Goal: Understand process/instructions: Learn how to perform a task or action

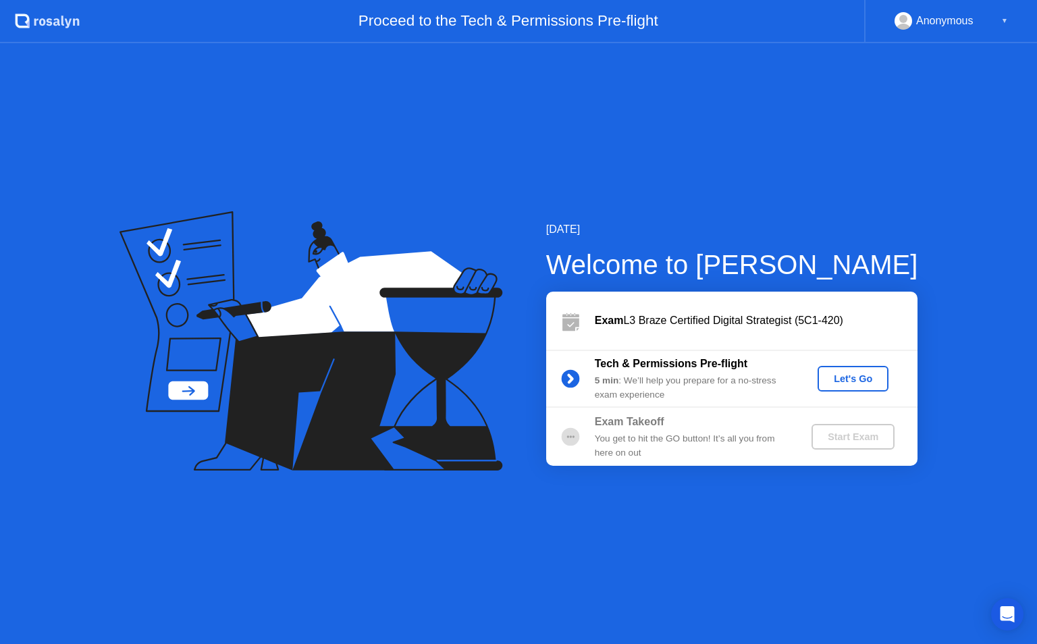
click at [856, 379] on div "Let's Go" at bounding box center [853, 378] width 60 height 11
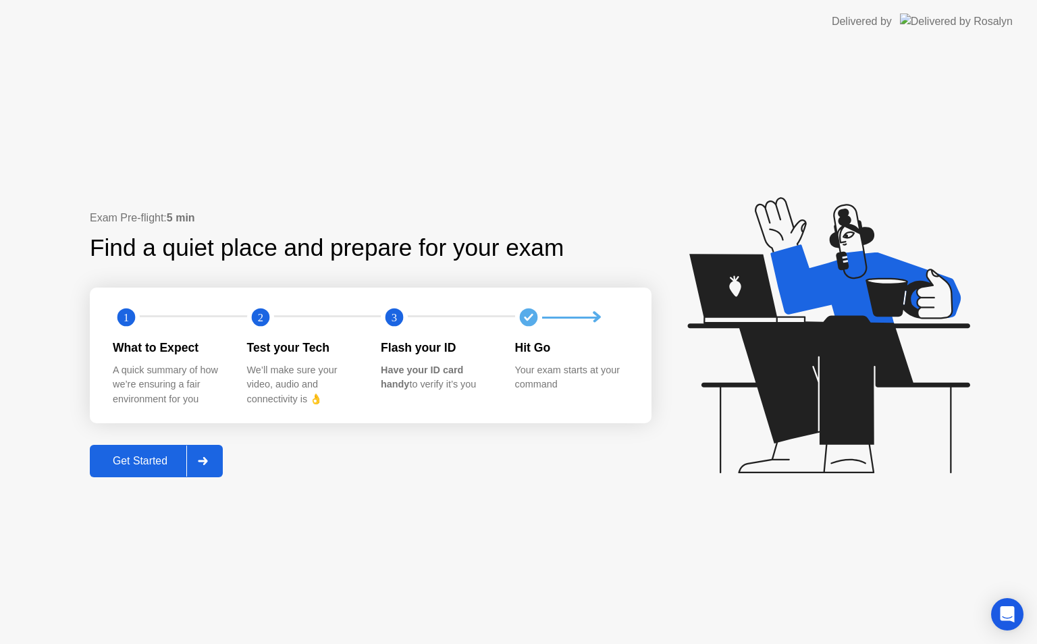
click at [150, 460] on div "Get Started" at bounding box center [140, 461] width 93 height 12
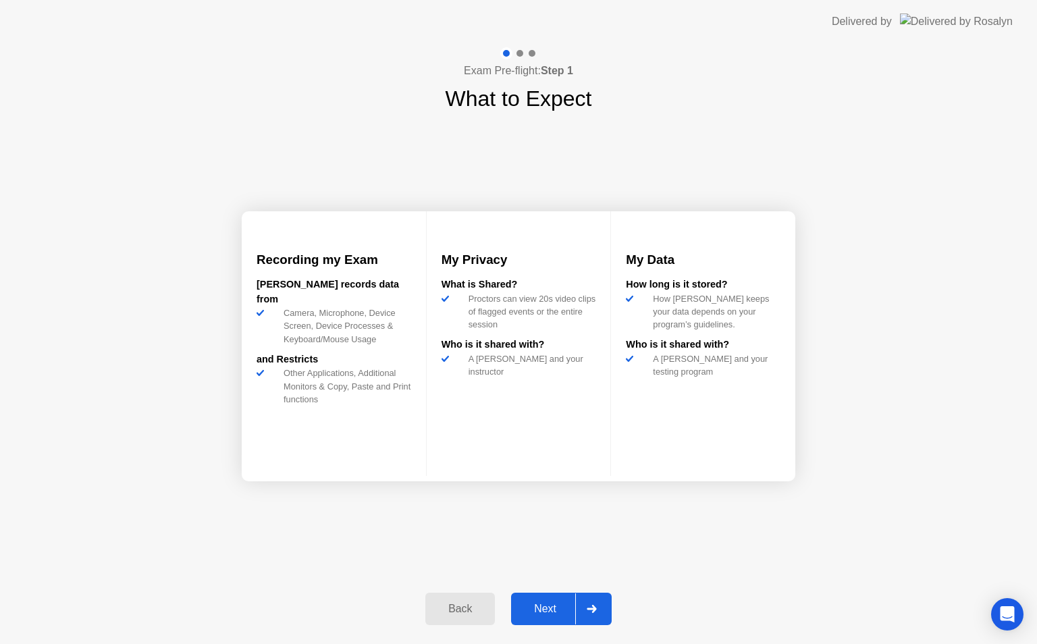
click at [529, 603] on div "Next" at bounding box center [545, 609] width 60 height 12
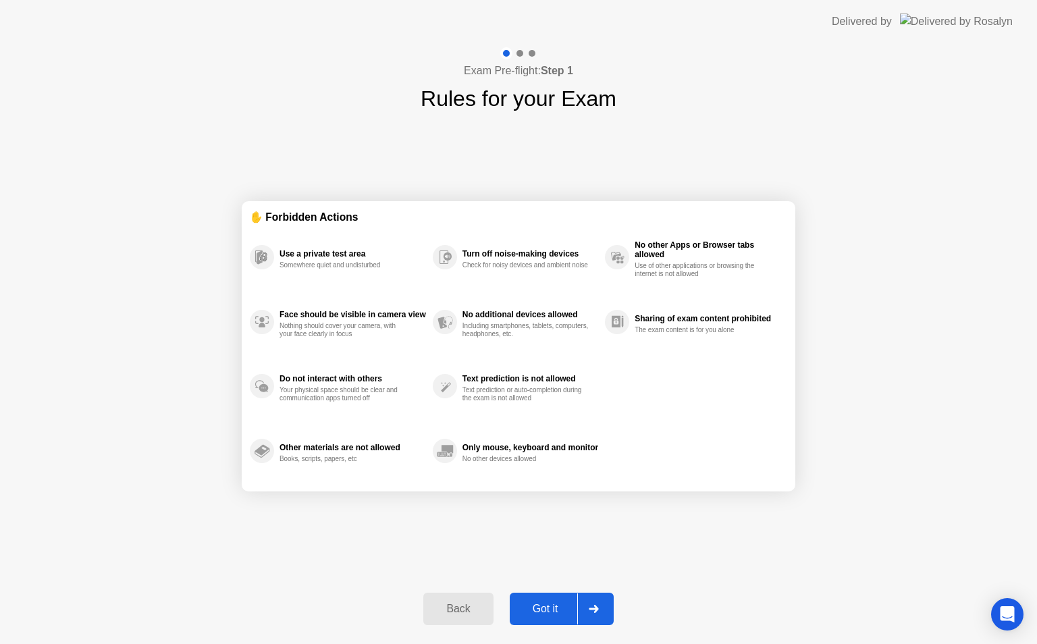
click at [529, 603] on div "Got it" at bounding box center [545, 609] width 63 height 12
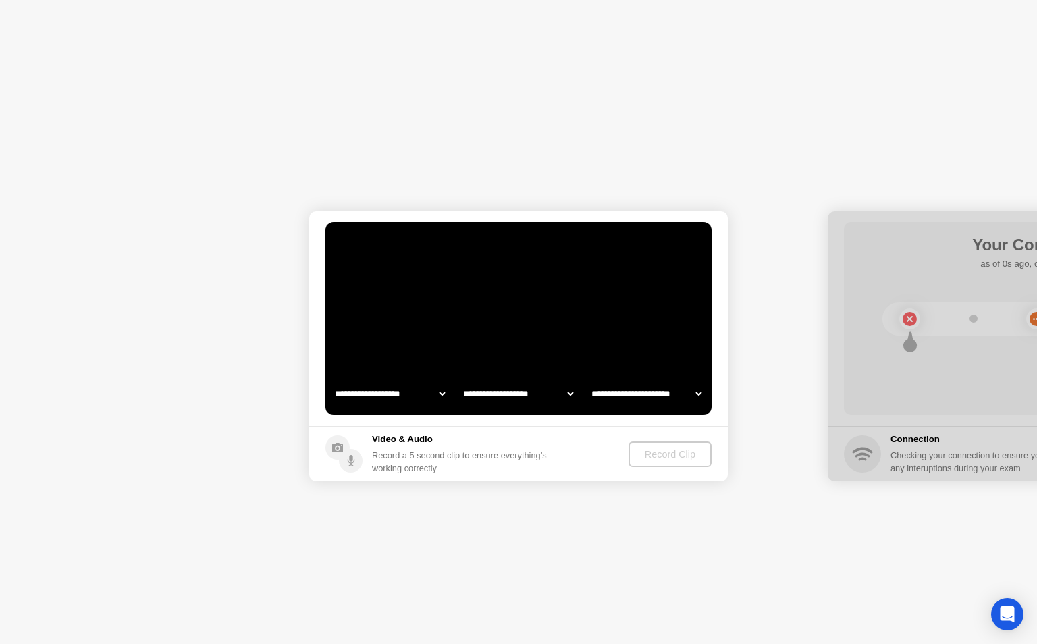
select select "**********"
select select "*******"
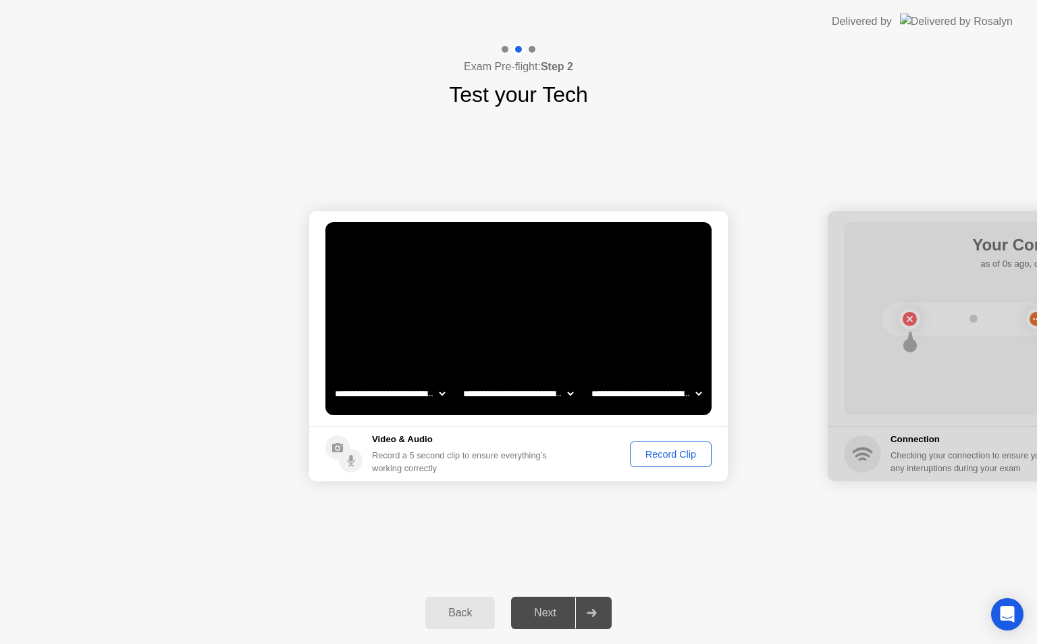
click at [685, 451] on div "Record Clip" at bounding box center [671, 454] width 72 height 11
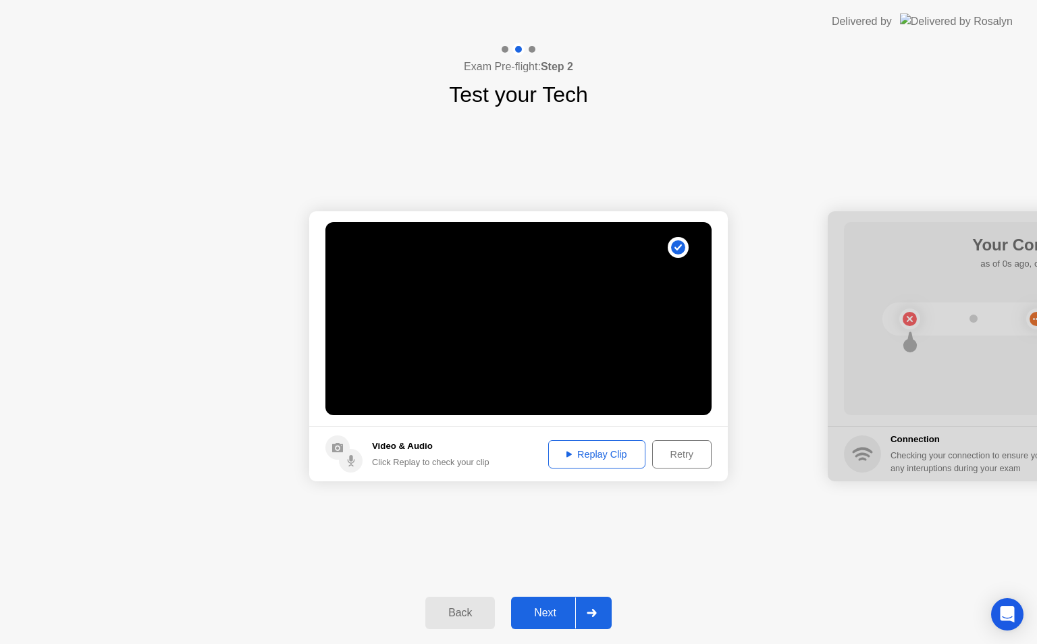
click at [550, 608] on div "Next" at bounding box center [545, 613] width 60 height 12
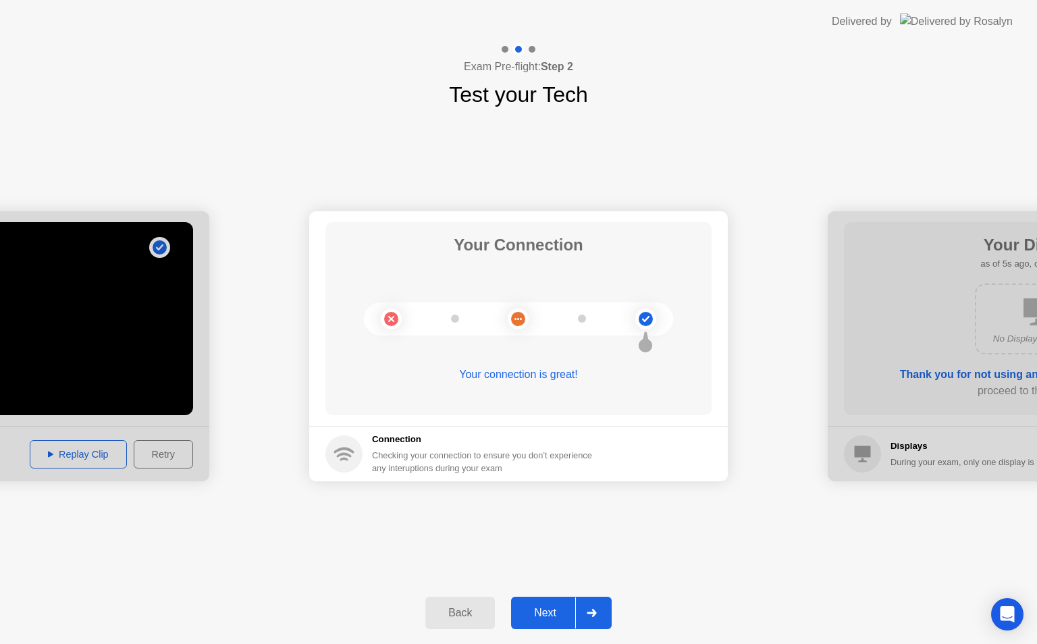
click at [550, 617] on div "Next" at bounding box center [545, 613] width 60 height 12
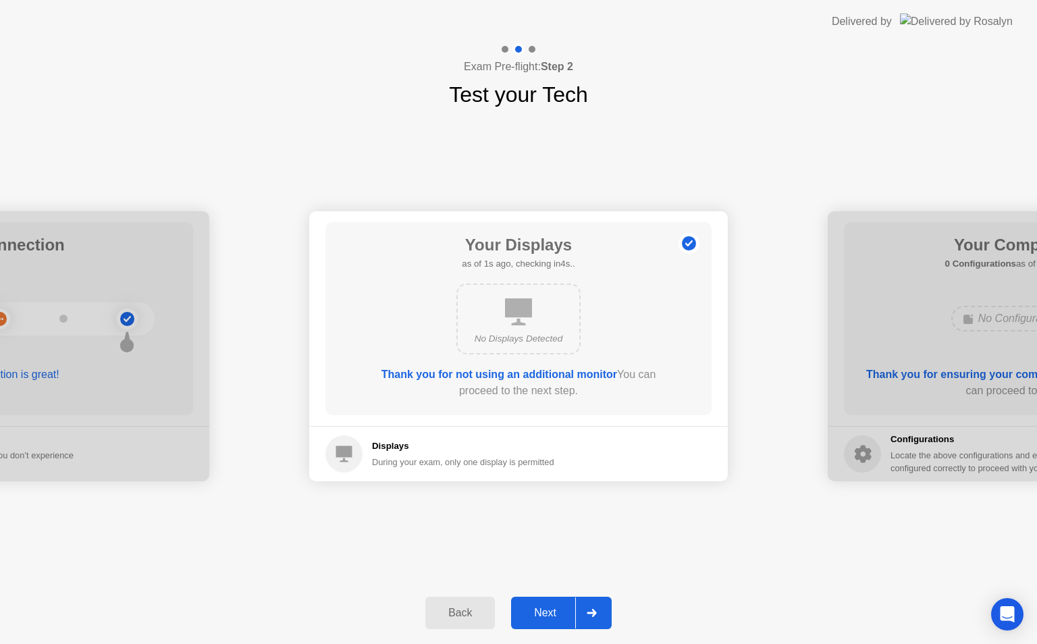
click at [550, 617] on div "Next" at bounding box center [545, 613] width 60 height 12
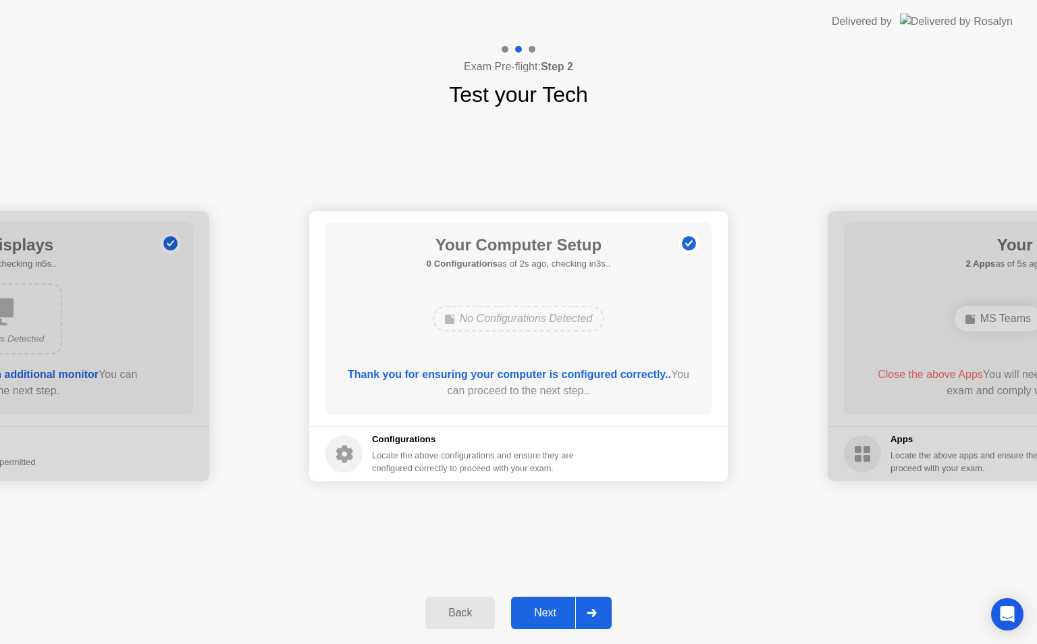
click at [550, 616] on div "Next" at bounding box center [545, 613] width 60 height 12
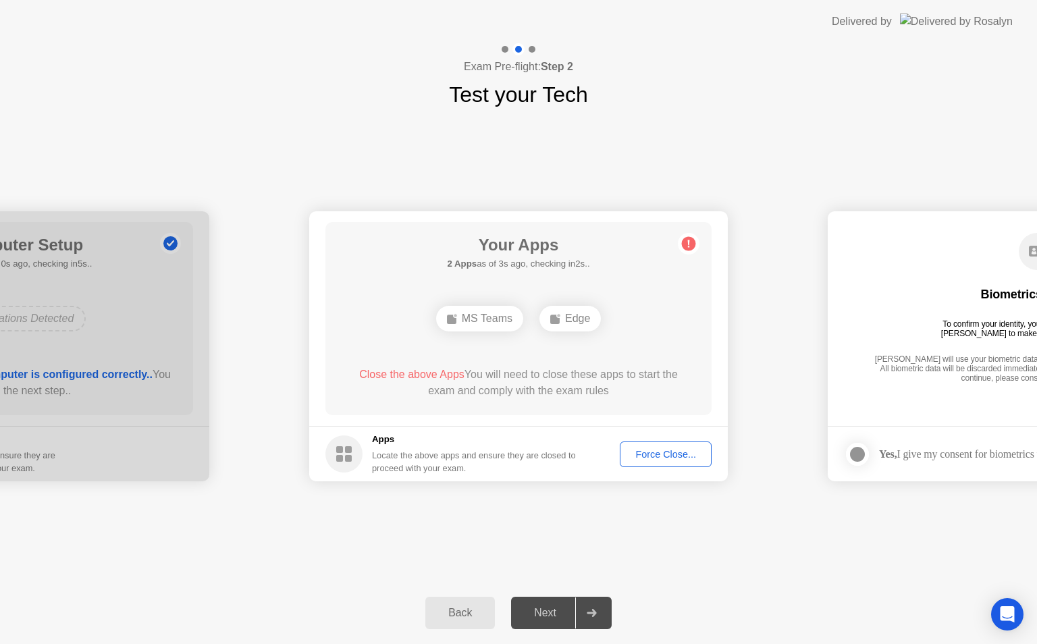
click at [656, 452] on div "Force Close..." at bounding box center [666, 454] width 82 height 11
click at [673, 450] on div "Force Close..." at bounding box center [666, 454] width 82 height 11
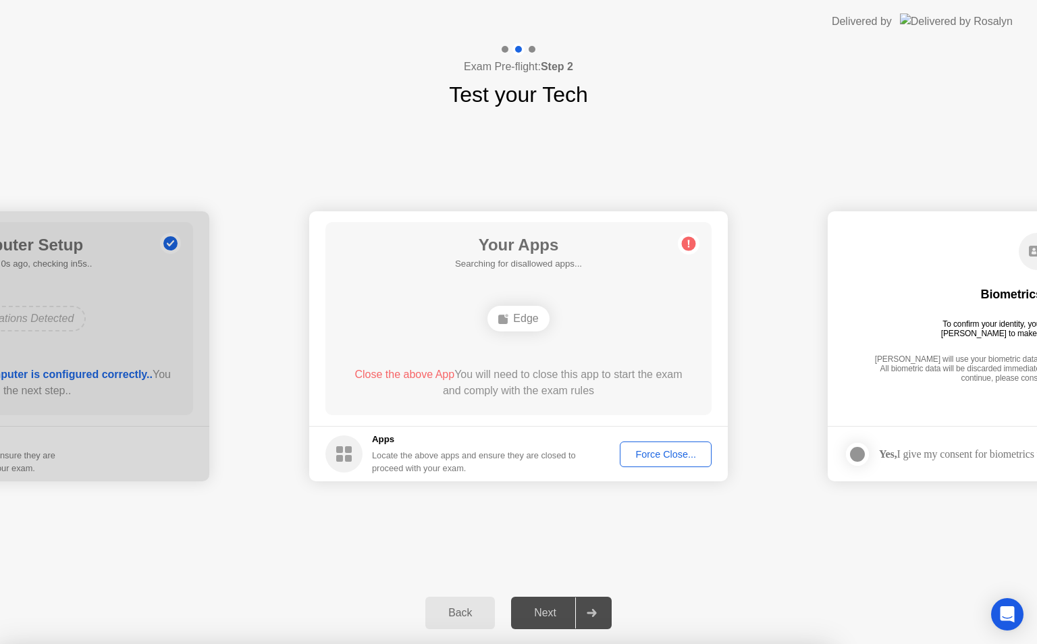
click at [552, 615] on div "Next" at bounding box center [545, 613] width 60 height 12
click at [665, 451] on div "Force Close..." at bounding box center [666, 454] width 82 height 11
click at [443, 616] on div "Back" at bounding box center [460, 613] width 61 height 12
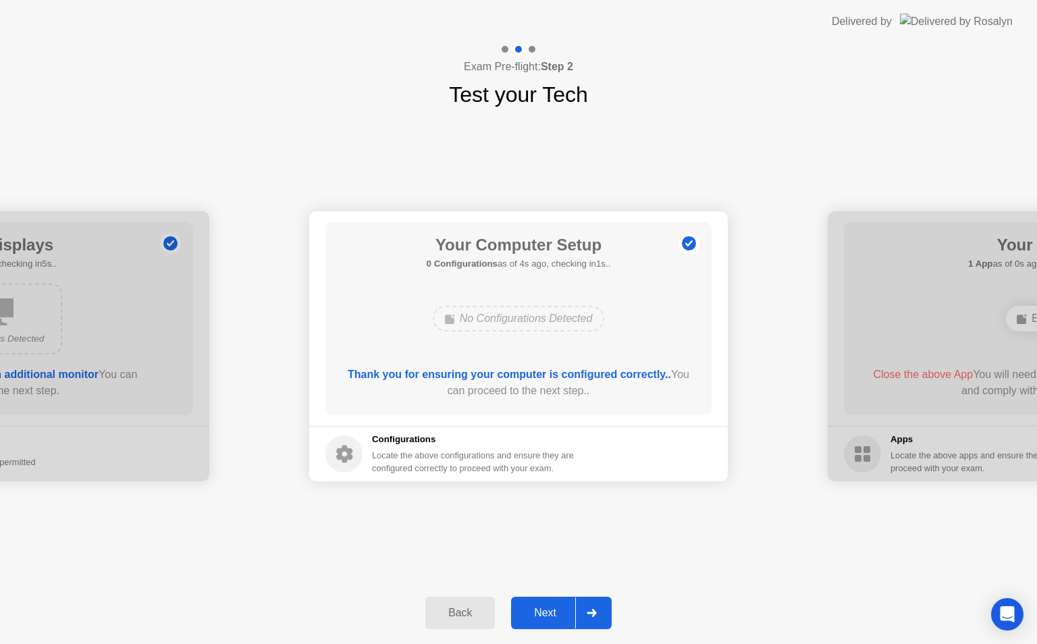
click at [543, 615] on div "Next" at bounding box center [545, 613] width 60 height 12
